Goal: Information Seeking & Learning: Learn about a topic

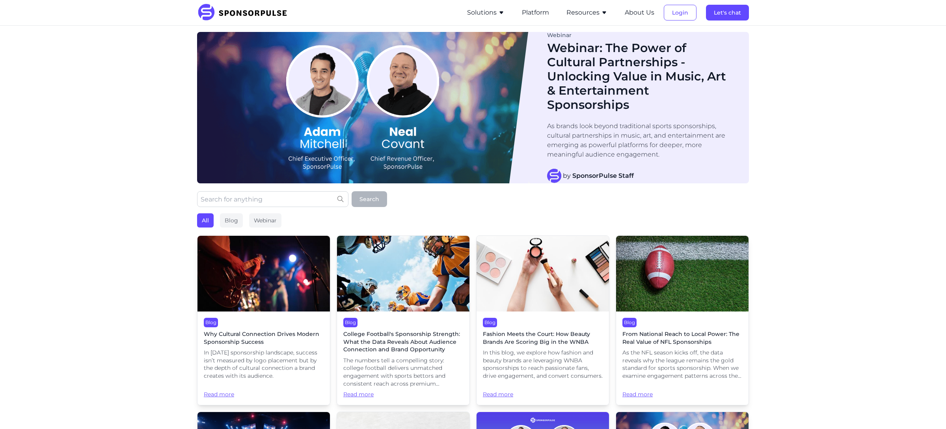
click at [282, 257] on img at bounding box center [264, 274] width 132 height 76
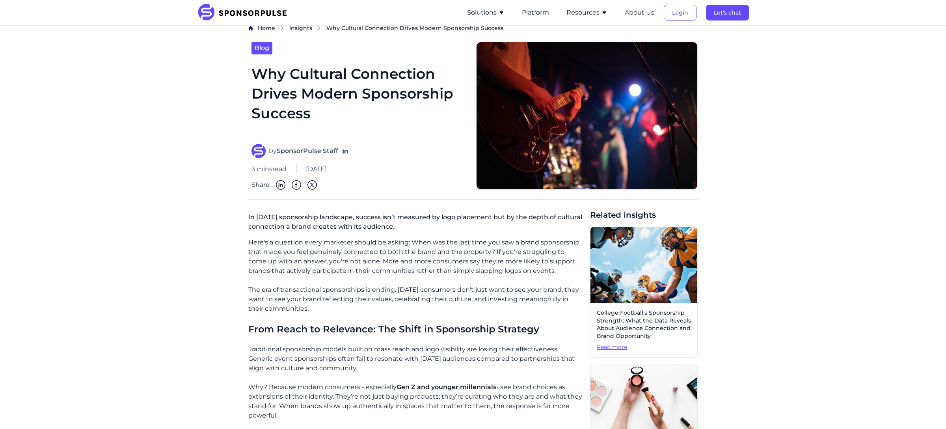
scroll to position [9, 0]
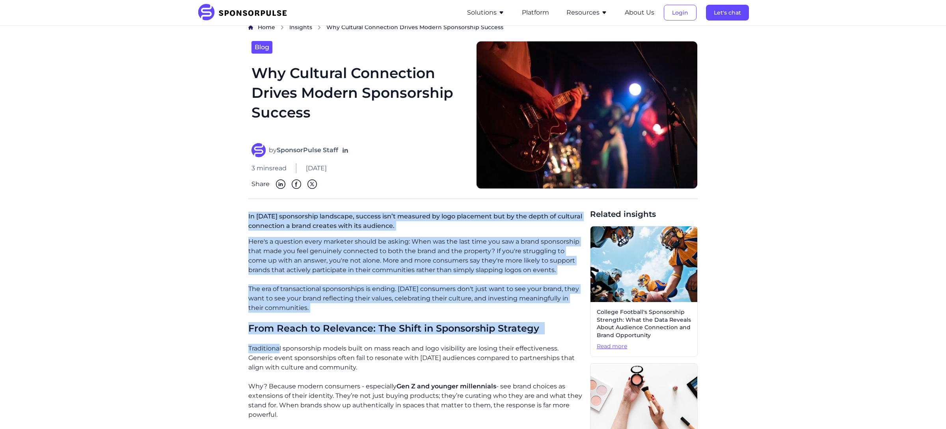
drag, startPoint x: 248, startPoint y: 216, endPoint x: 280, endPoint y: 345, distance: 133.4
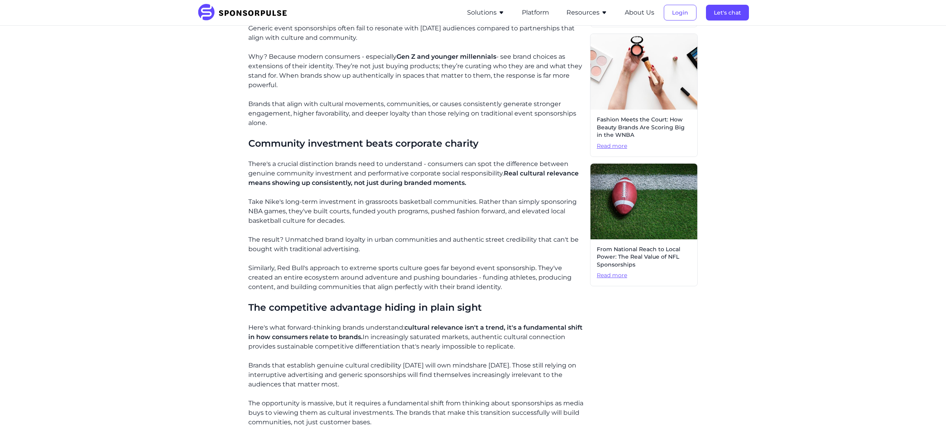
click at [402, 162] on p "There's a crucial distinction brands need to understand - consumers can spot th…" at bounding box center [416, 173] width 336 height 28
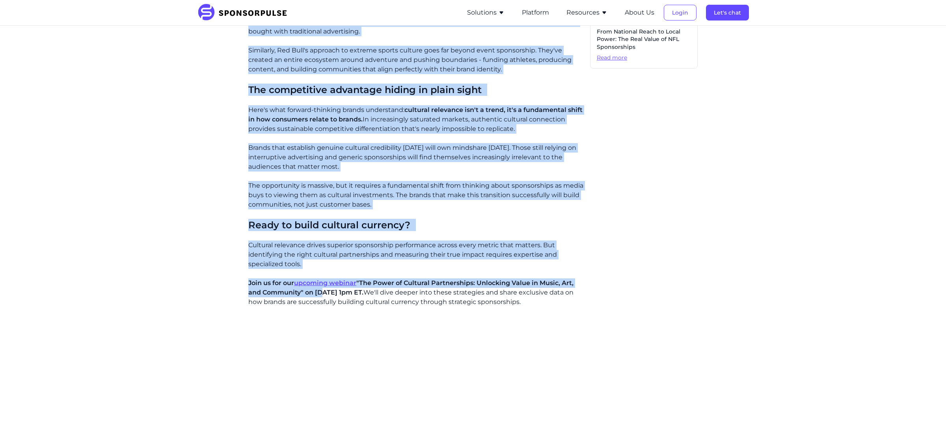
scroll to position [574, 0]
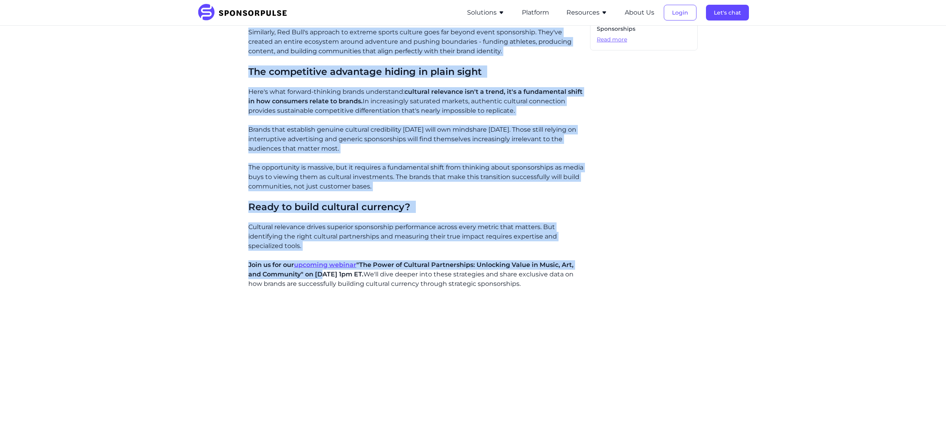
drag, startPoint x: 243, startPoint y: 158, endPoint x: 579, endPoint y: 285, distance: 359.4
click at [579, 286] on div "Home Insights Why Cultural Connection Drives Modern Sponsorship Success Blog Wh…" at bounding box center [472, 65] width 539 height 1214
copy div "Lo ipsum’d sitametcons adipiscin, elitsed doe’t incididu ut labo etdolorem ali …"
